Goal: Task Accomplishment & Management: Use online tool/utility

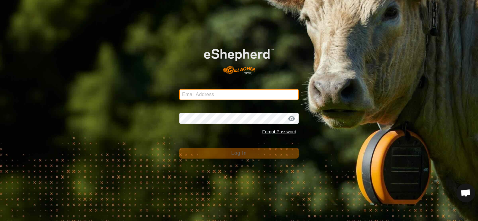
type input "[PERSON_NAME][EMAIL_ADDRESS][DOMAIN_NAME]"
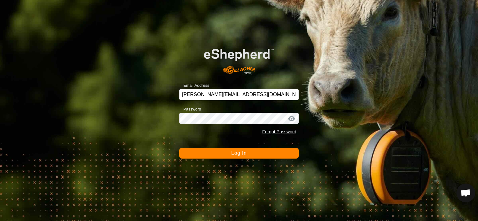
click at [236, 154] on span "Log In" at bounding box center [238, 153] width 15 height 5
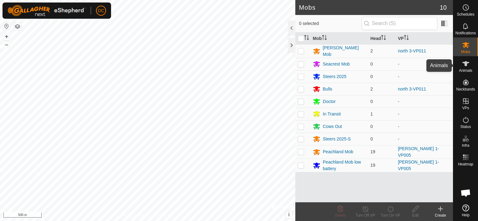
click at [465, 64] on icon at bounding box center [465, 63] width 7 height 5
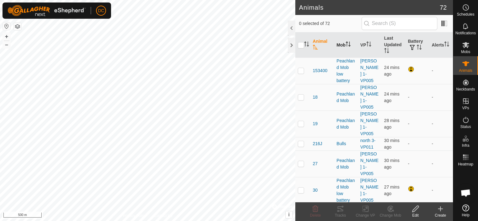
click at [346, 42] on icon "Activate to sort" at bounding box center [346, 44] width 1 height 5
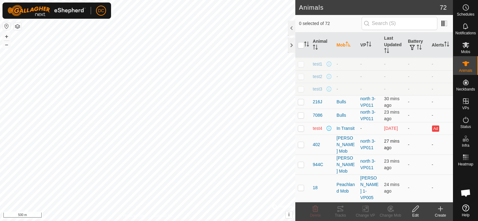
scroll to position [406, 0]
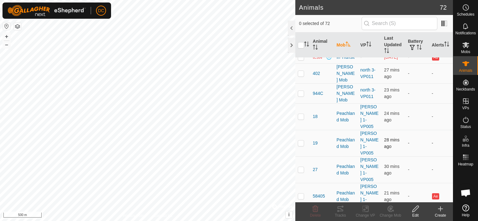
click at [298, 141] on p-checkbox at bounding box center [301, 143] width 6 height 5
checkbox input "true"
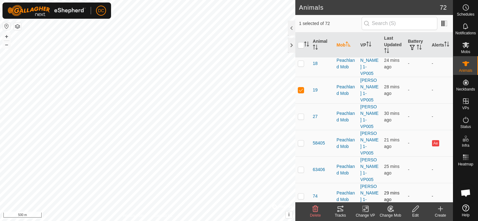
scroll to position [469, 0]
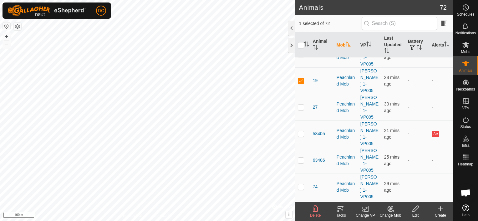
click at [301, 158] on p-checkbox at bounding box center [301, 160] width 6 height 5
checkbox input "true"
click at [301, 184] on p-checkbox at bounding box center [301, 186] width 6 height 5
checkbox input "true"
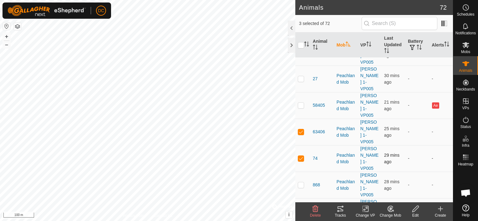
scroll to position [531, 0]
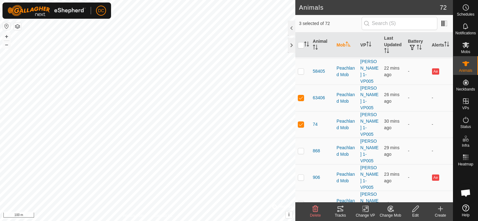
checkbox input "true"
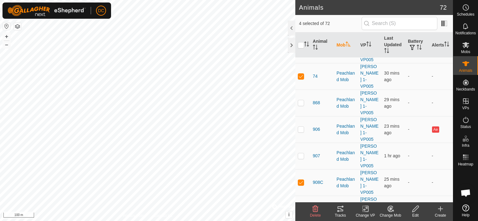
scroll to position [625, 0]
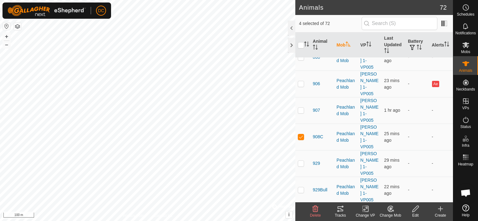
checkbox input "true"
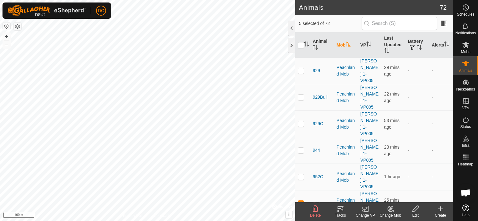
scroll to position [719, 0]
click at [338, 208] on icon at bounding box center [340, 209] width 8 height 8
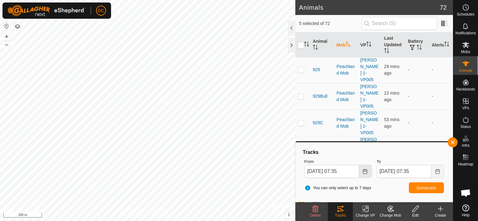
click at [364, 171] on icon "Choose Date" at bounding box center [365, 171] width 4 height 5
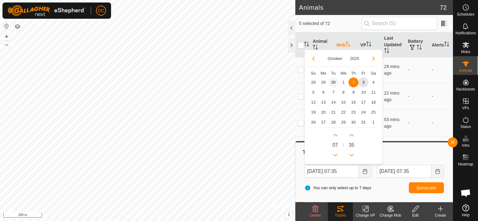
click at [333, 80] on span "30" at bounding box center [333, 83] width 10 height 10
type input "[DATE] 07:35"
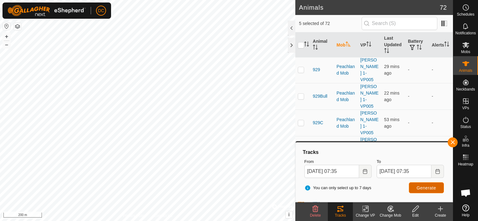
click at [430, 186] on span "Generate" at bounding box center [425, 188] width 19 height 5
